Goal: Navigation & Orientation: Find specific page/section

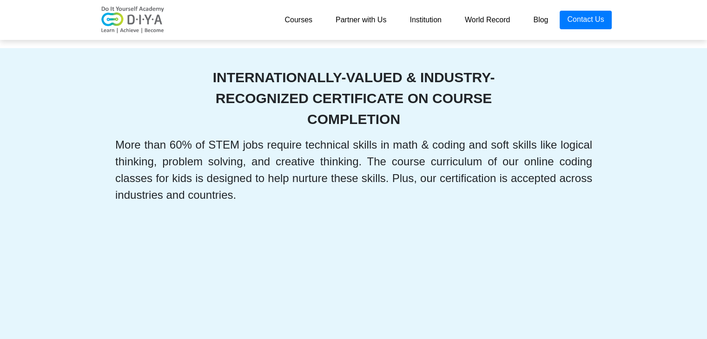
scroll to position [2138, 0]
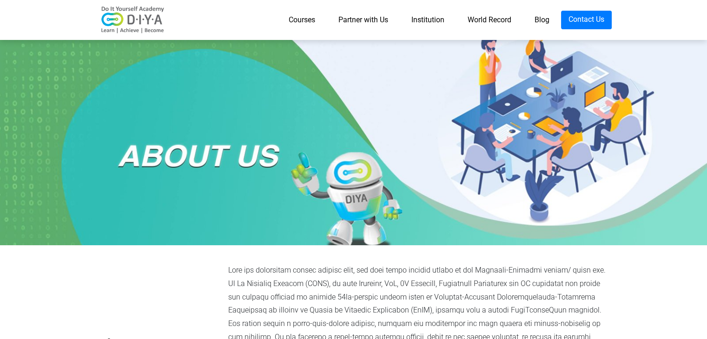
click at [422, 16] on link "Institution" at bounding box center [428, 20] width 56 height 19
